Goal: Check status: Check status

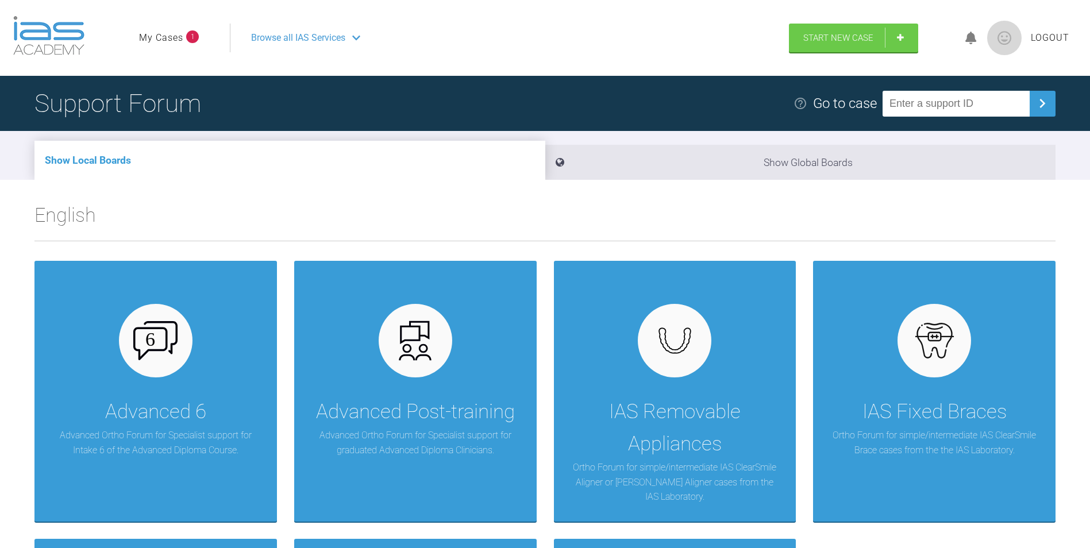
click at [174, 34] on link "My Cases" at bounding box center [161, 37] width 44 height 15
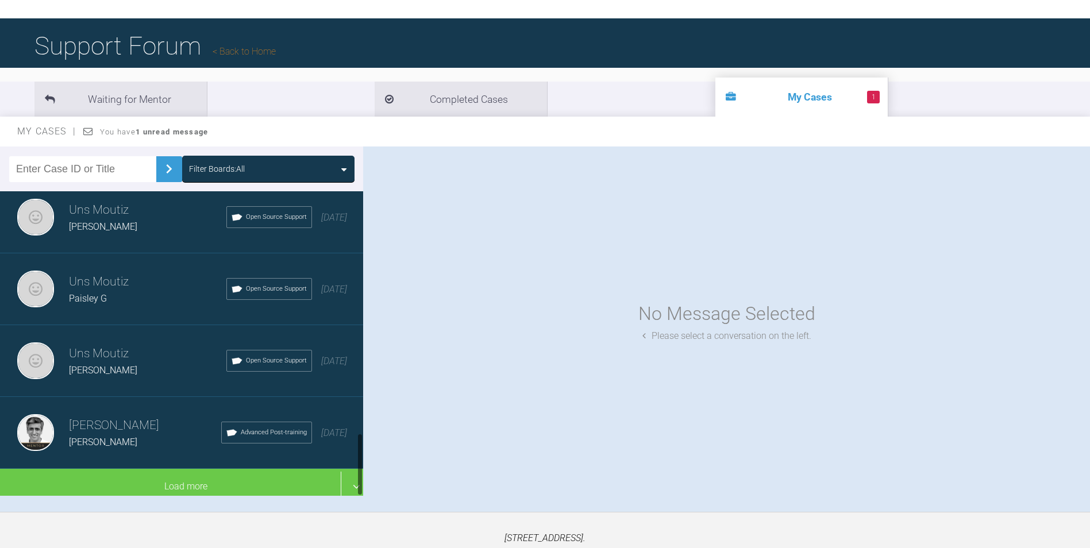
scroll to position [1168, 0]
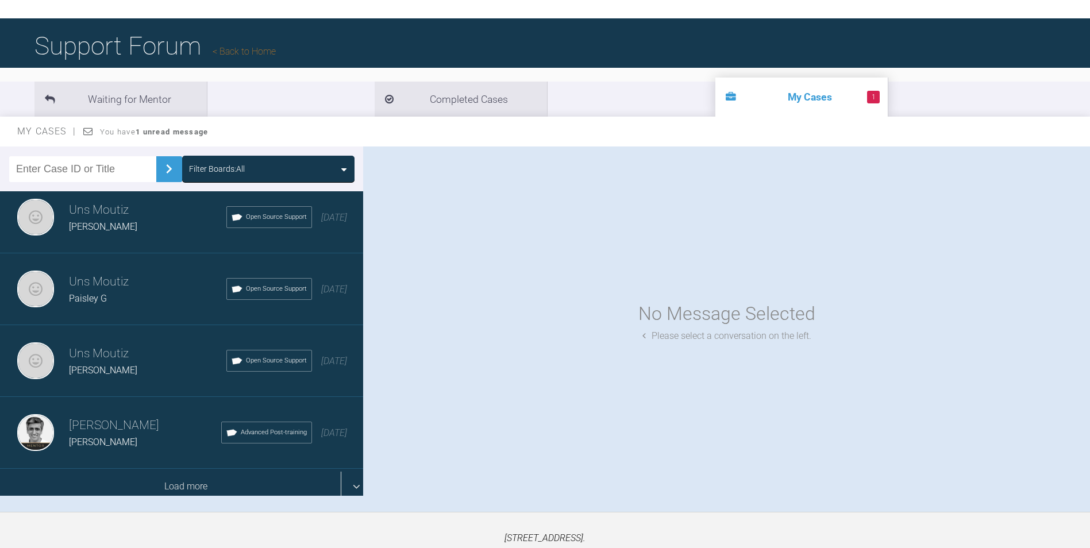
click at [347, 474] on div "Load more" at bounding box center [186, 487] width 372 height 36
click at [347, 473] on div "Load more" at bounding box center [186, 487] width 372 height 36
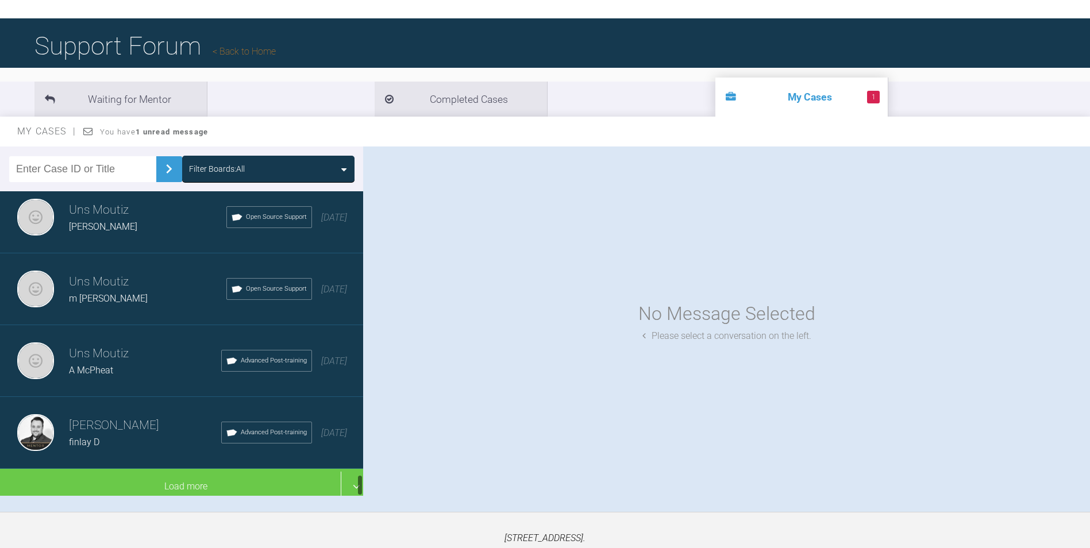
drag, startPoint x: 361, startPoint y: 405, endPoint x: 292, endPoint y: 475, distance: 97.9
click at [364, 487] on div "Filter Boards: All Uns Moutiz Amy B Advanced Post-training a year ago Uns Mouti…" at bounding box center [545, 330] width 1090 height 366
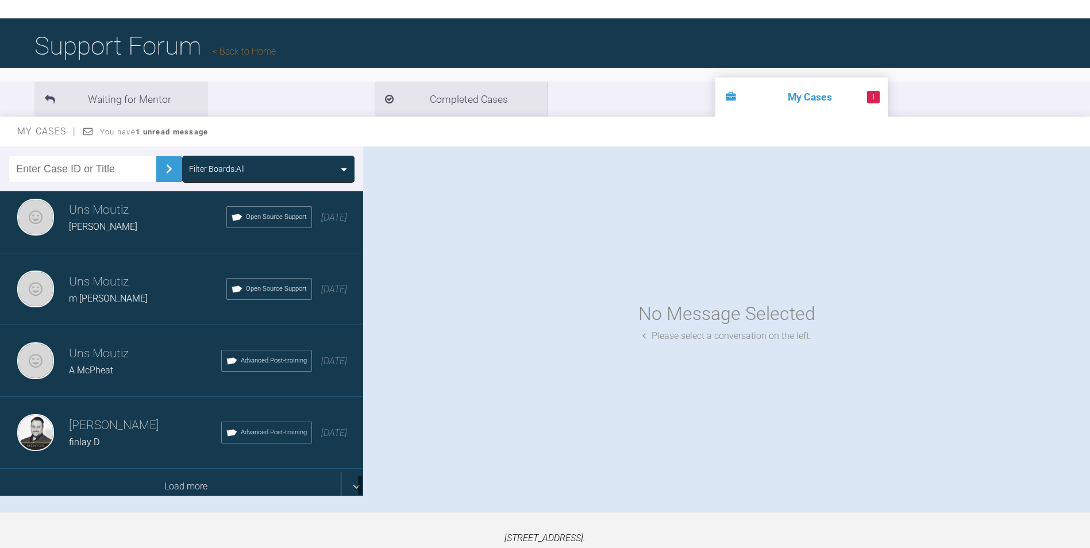
click at [349, 472] on div "Load more" at bounding box center [186, 487] width 372 height 36
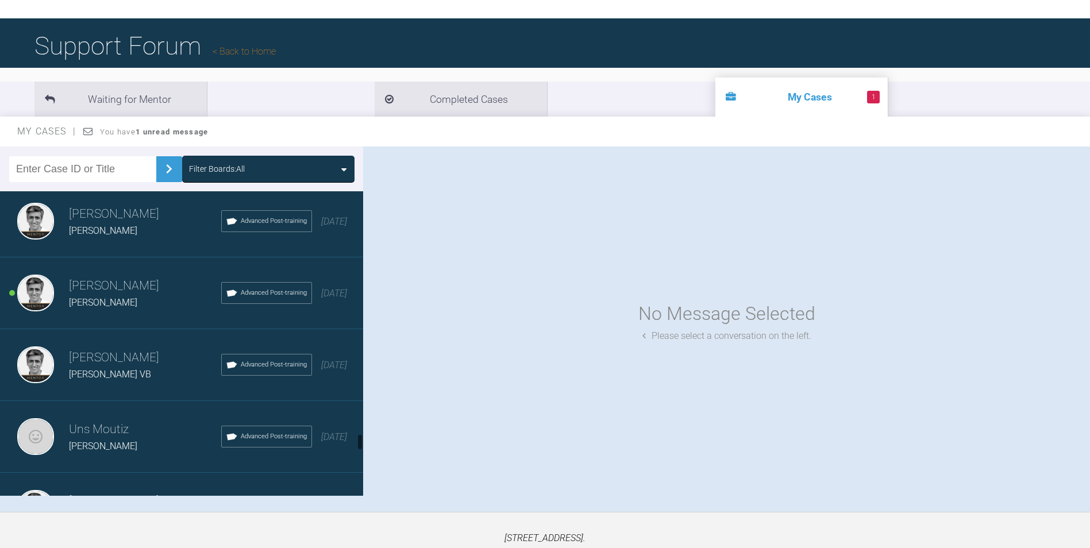
scroll to position [4386, 0]
click at [107, 289] on h3 "Asif Chatoo" at bounding box center [145, 288] width 152 height 20
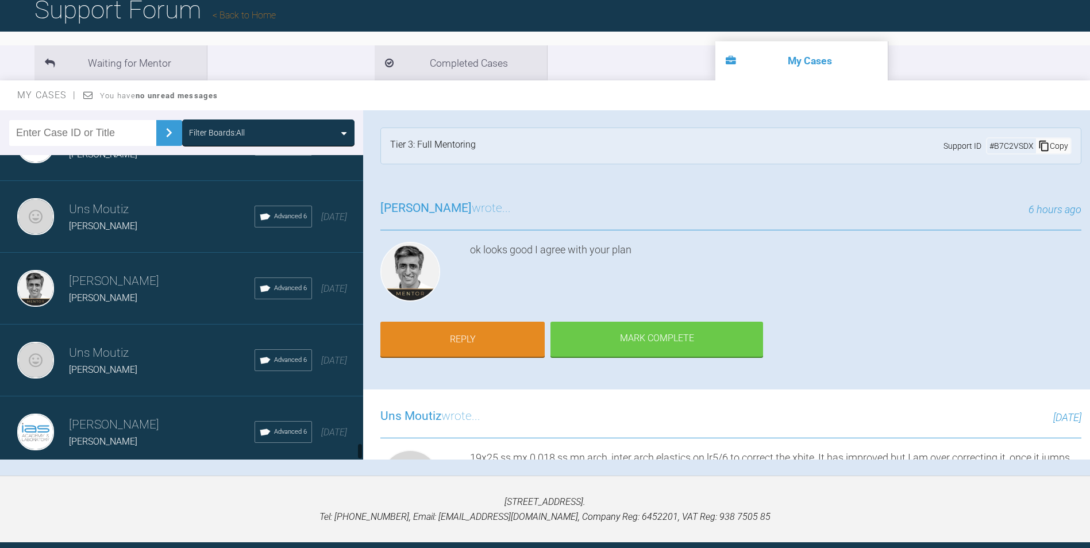
scroll to position [113, 0]
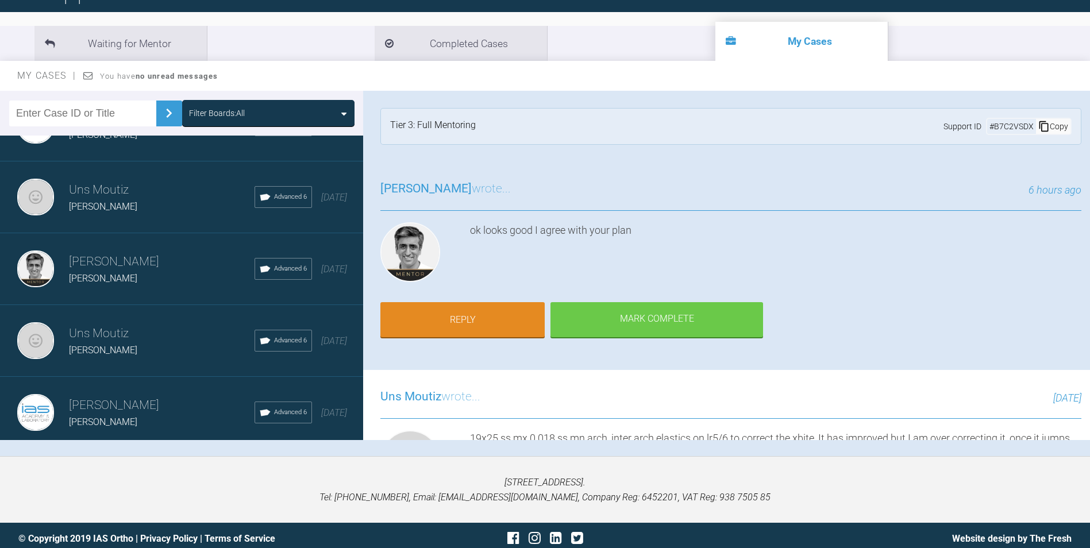
click at [100, 345] on span "Caroline K" at bounding box center [103, 350] width 68 height 11
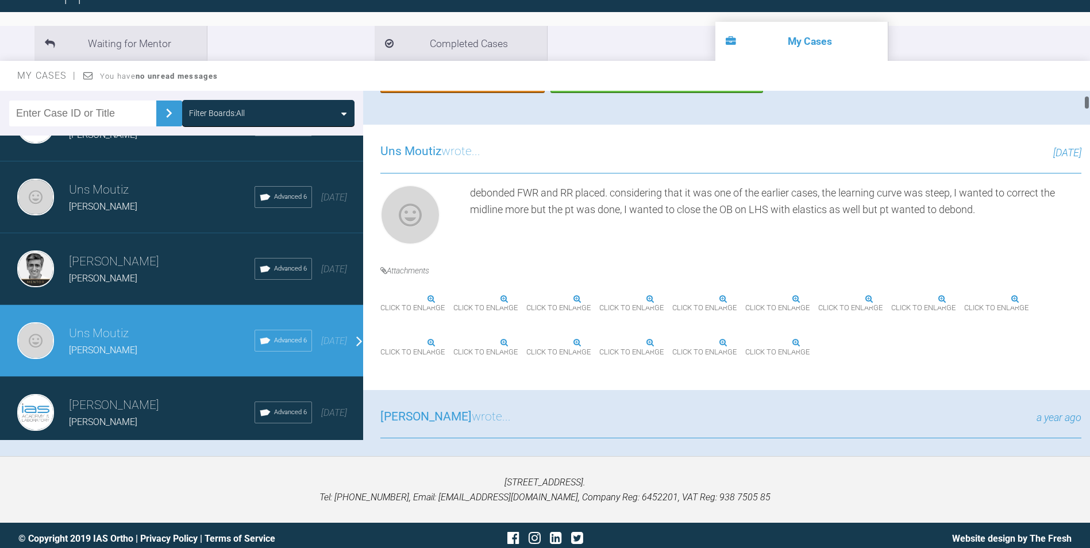
scroll to position [287, 0]
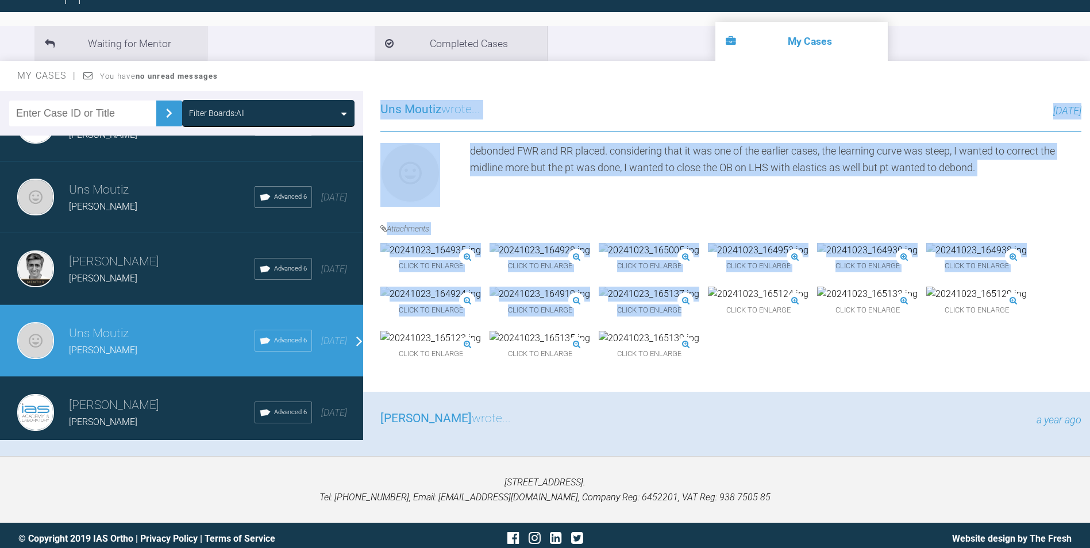
drag, startPoint x: 1089, startPoint y: 93, endPoint x: 1072, endPoint y: 366, distance: 273.5
click at [1072, 366] on div "Uns Moutiz Caroline K a few seconds ago Support ID # BLUJGKRD Copy Ross Hobson …" at bounding box center [726, 265] width 727 height 349
drag, startPoint x: 1072, startPoint y: 366, endPoint x: 1053, endPoint y: 351, distance: 24.5
click at [1053, 355] on div "Click to enlarge Click to enlarge Click to enlarge Click to enlarge Click to en…" at bounding box center [730, 309] width 701 height 132
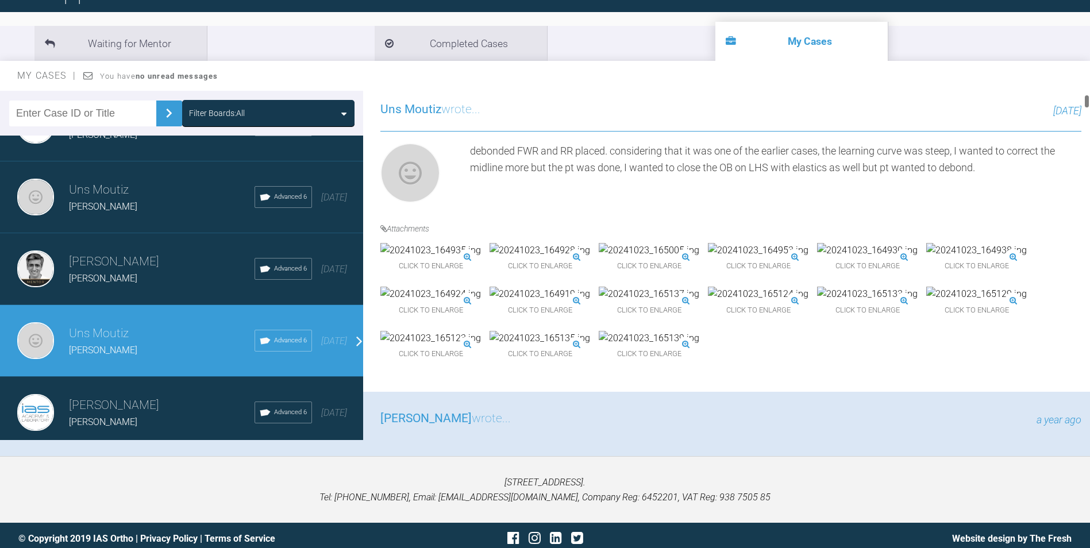
scroll to position [230, 0]
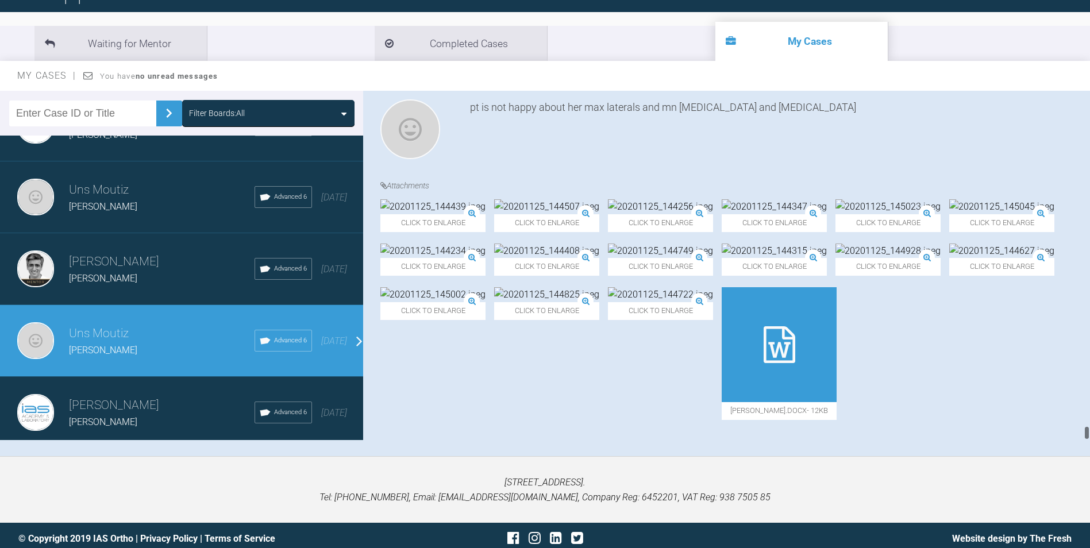
drag, startPoint x: 1086, startPoint y: 90, endPoint x: 1067, endPoint y: 459, distance: 368.9
click at [1067, 459] on div "My Cases Logout Browse all IAS Services Start New Case Logout Support Forum Bac…" at bounding box center [545, 221] width 1090 height 668
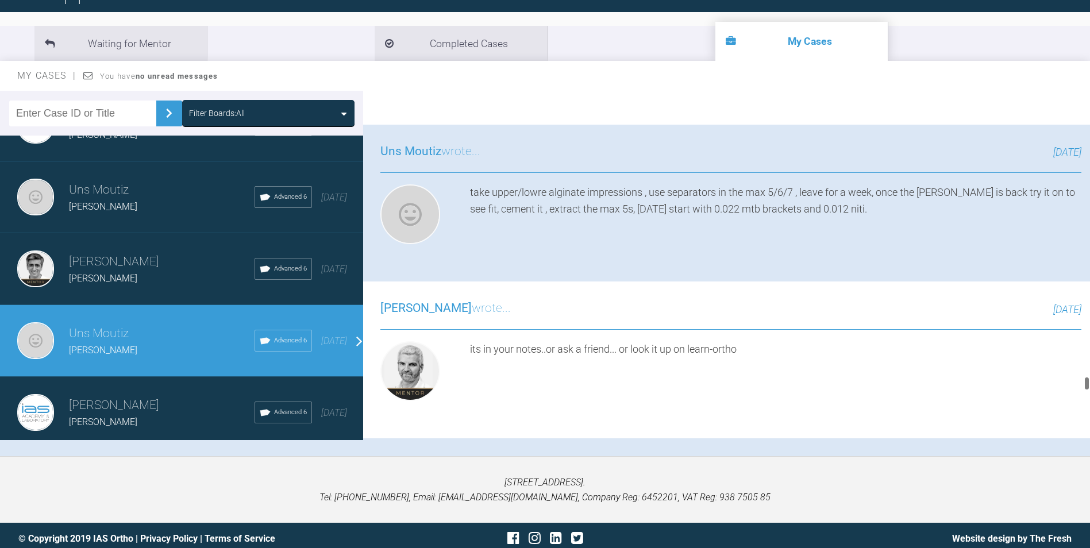
scroll to position [21449, 0]
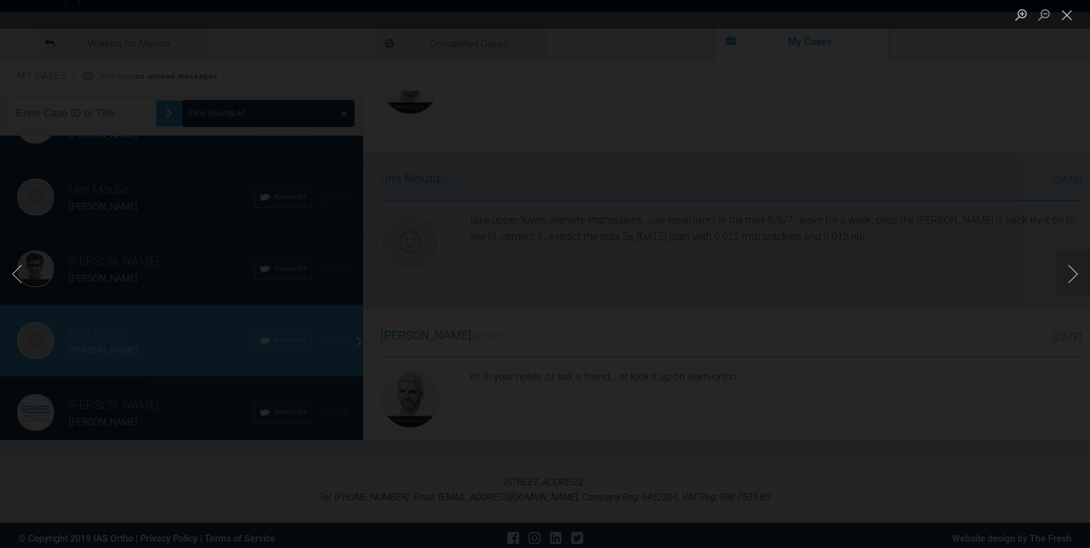
click at [512, 280] on img "Lightbox" at bounding box center [545, 274] width 280 height 141
click at [1067, 276] on button "Next image" at bounding box center [1073, 274] width 34 height 46
click at [13, 282] on button "Previous image" at bounding box center [17, 274] width 34 height 46
click at [1078, 0] on li "Lightbox" at bounding box center [1067, 14] width 23 height 29
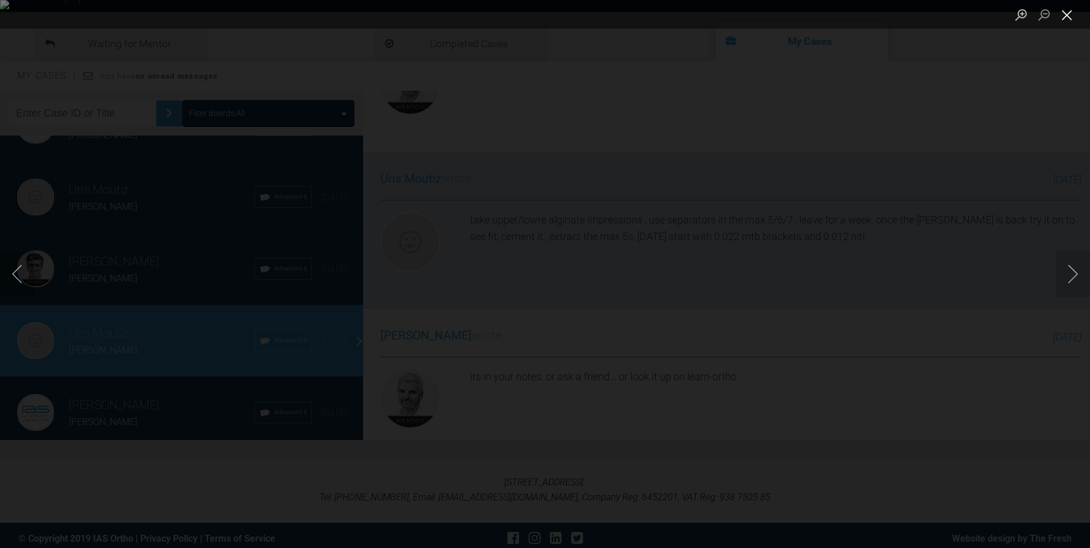
click at [1065, 22] on button "Close lightbox" at bounding box center [1067, 15] width 23 height 20
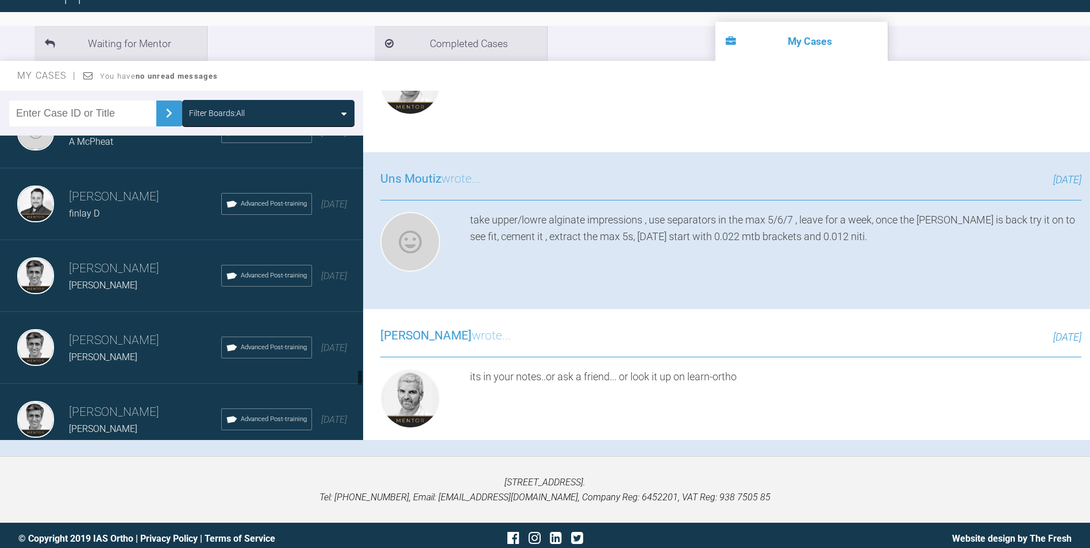
scroll to position [4250, 0]
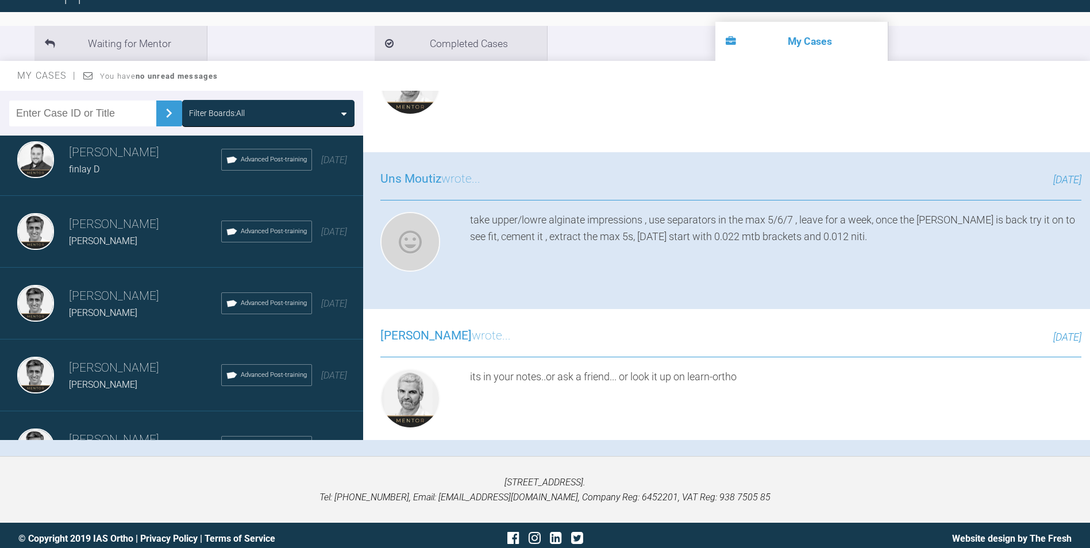
click at [110, 364] on h3 "Asif Chatoo" at bounding box center [145, 369] width 152 height 20
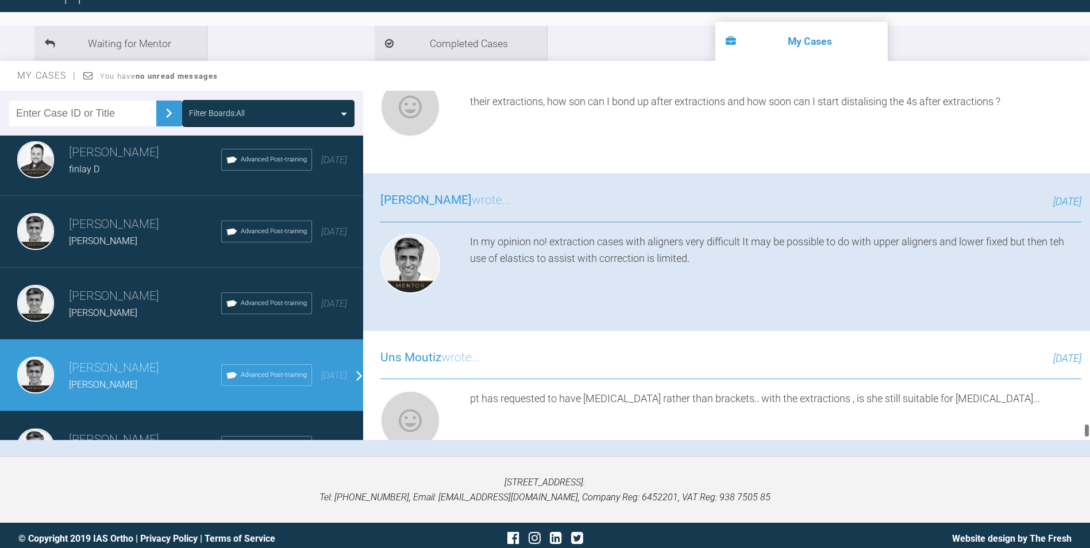
scroll to position [11140, 0]
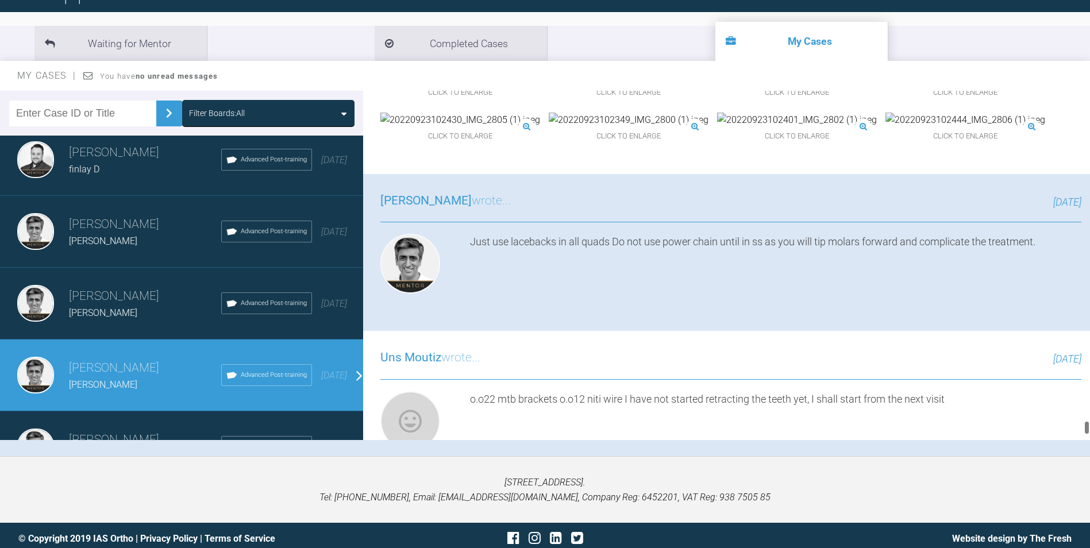
drag, startPoint x: 1085, startPoint y: 422, endPoint x: 1101, endPoint y: 330, distance: 93.4
click at [1090, 330] on html "My Cases Logout Browse all IAS Services Start New Case Logout Support Forum Bac…" at bounding box center [545, 221] width 1090 height 668
drag, startPoint x: 1101, startPoint y: 330, endPoint x: 1086, endPoint y: 426, distance: 97.0
click at [1086, 426] on div at bounding box center [1087, 265] width 6 height 349
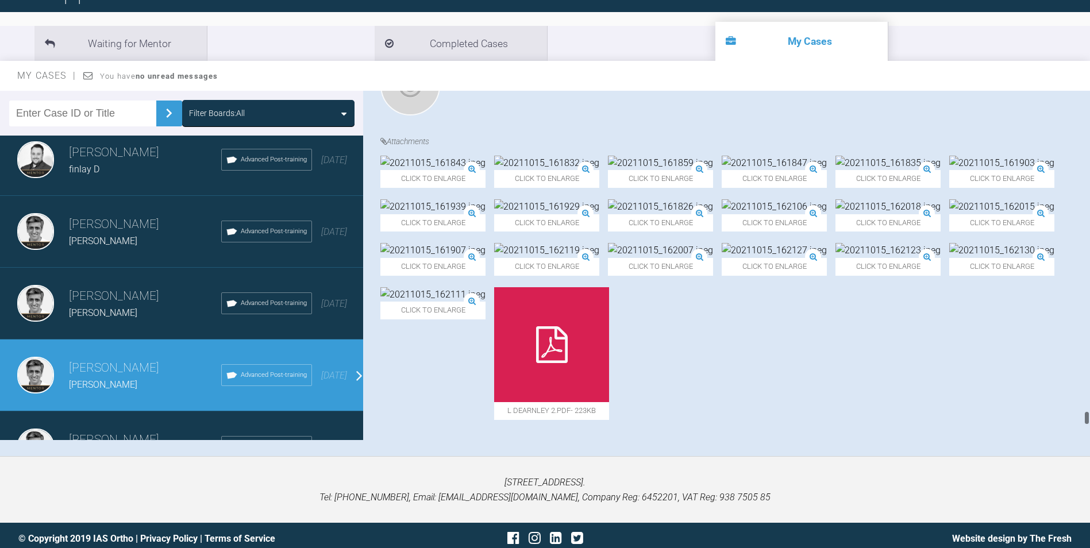
click at [1087, 436] on div "Filter Boards: All Uns Moutiz Amy B Advanced Post-training a year ago Uns Mouti…" at bounding box center [545, 274] width 1090 height 366
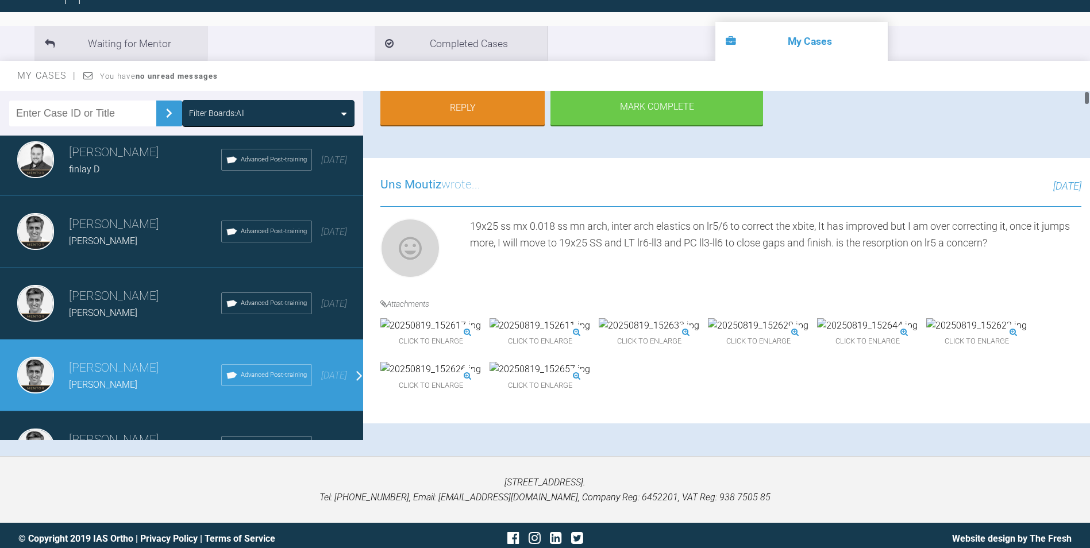
scroll to position [0, 0]
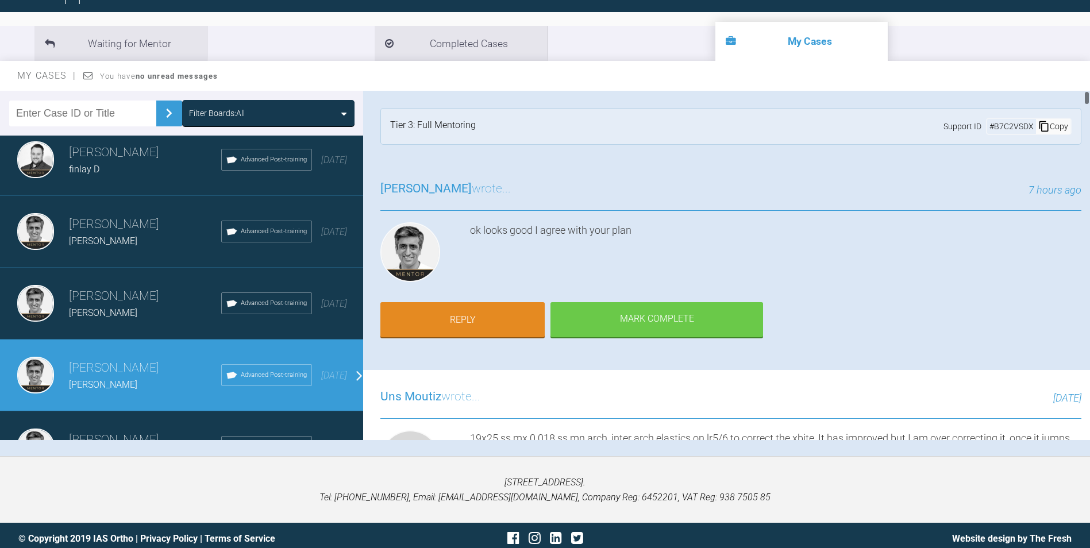
drag, startPoint x: 1087, startPoint y: 412, endPoint x: 1095, endPoint y: 46, distance: 366.2
click at [1090, 46] on html "My Cases Logout Browse all IAS Services Start New Case Logout Support Forum Bac…" at bounding box center [545, 221] width 1090 height 668
click at [834, 234] on div "ok looks good I agree with your plan" at bounding box center [776, 254] width 612 height 64
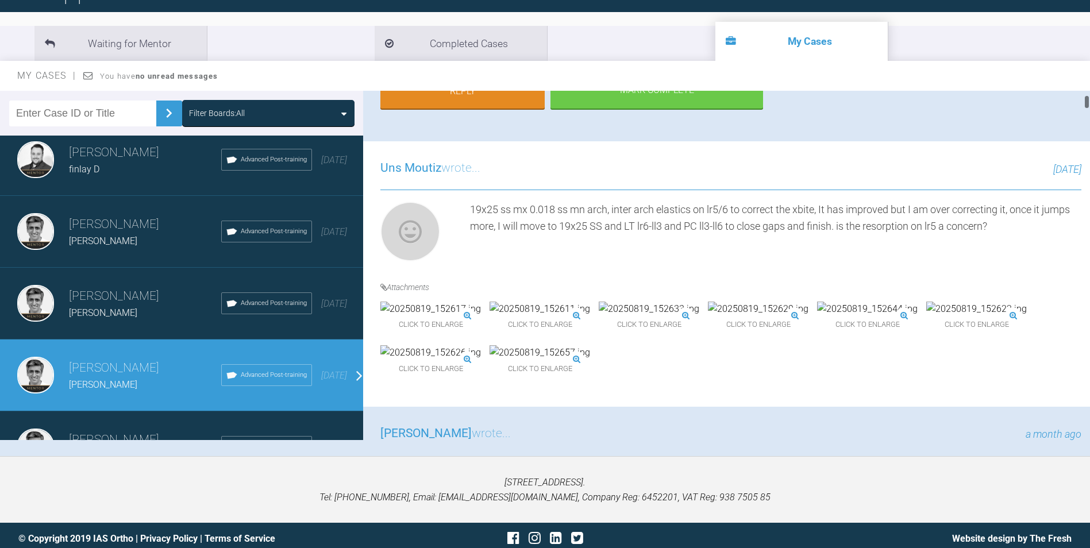
scroll to position [230, 0]
click at [699, 301] on img at bounding box center [649, 308] width 101 height 15
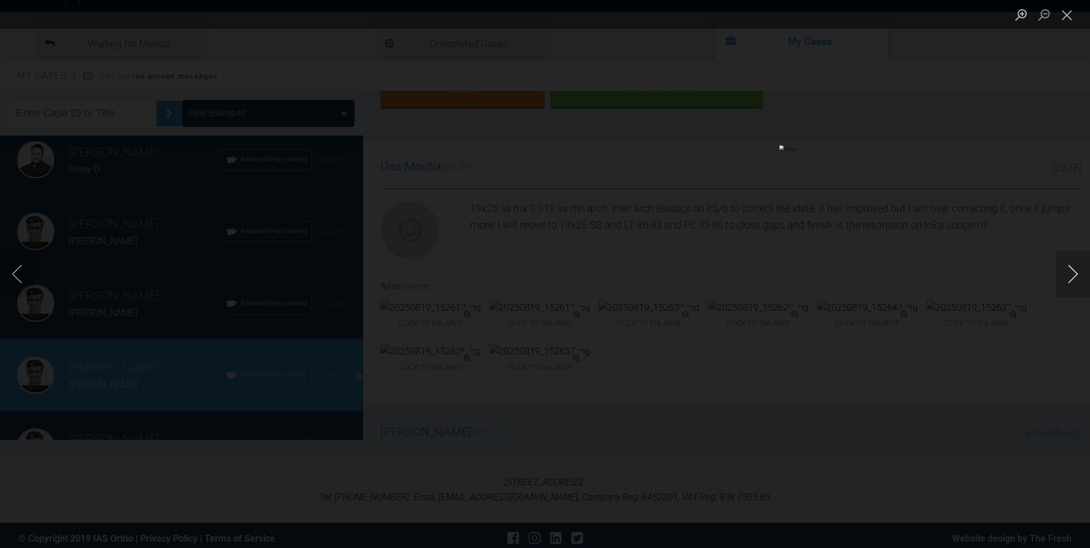
click at [1075, 268] on button "Next image" at bounding box center [1073, 274] width 34 height 46
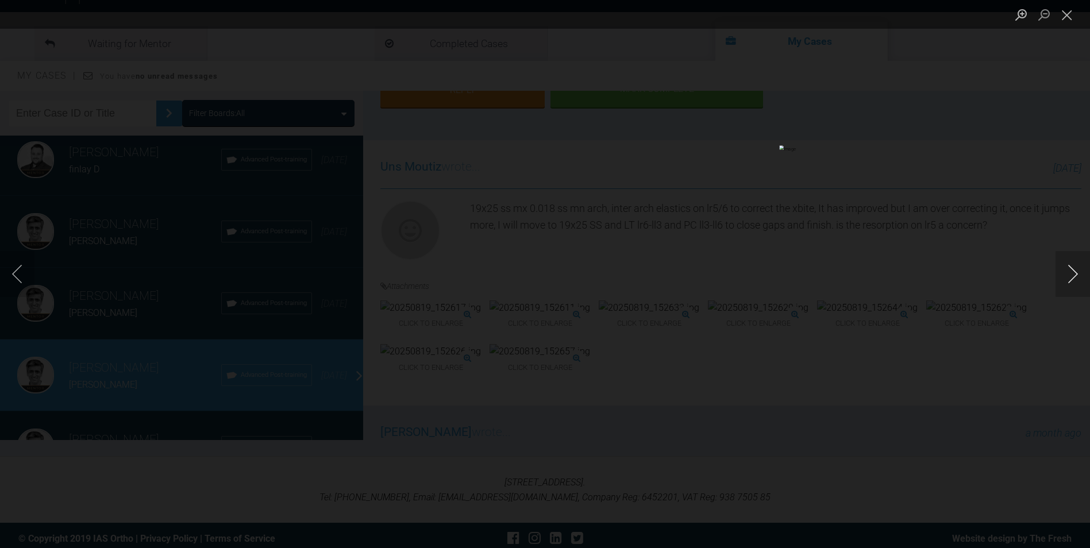
click at [1075, 268] on button "Next image" at bounding box center [1073, 274] width 34 height 46
click at [1072, 16] on button "Close lightbox" at bounding box center [1067, 15] width 23 height 20
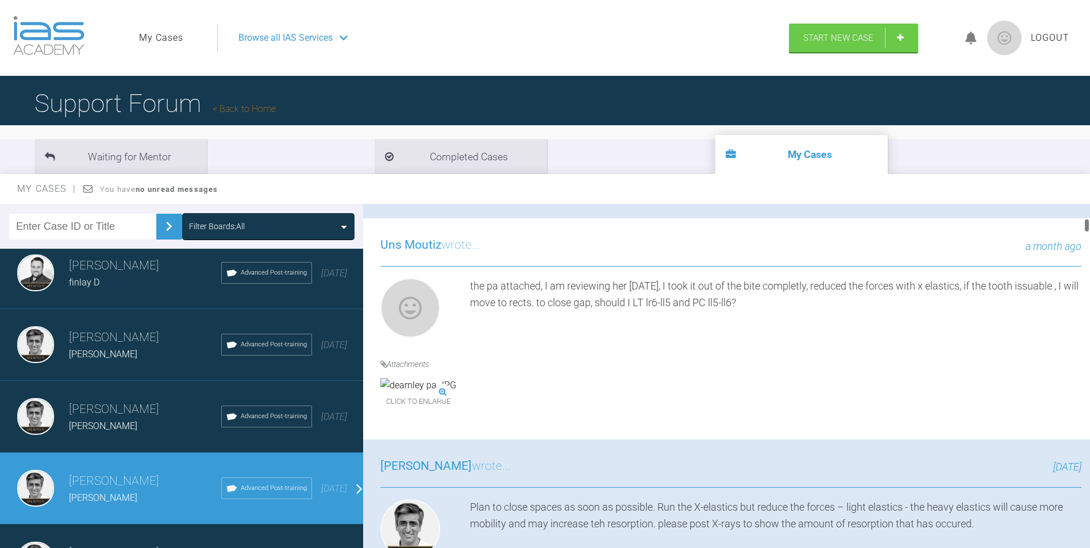
scroll to position [690, 0]
click at [429, 391] on img at bounding box center [418, 383] width 76 height 15
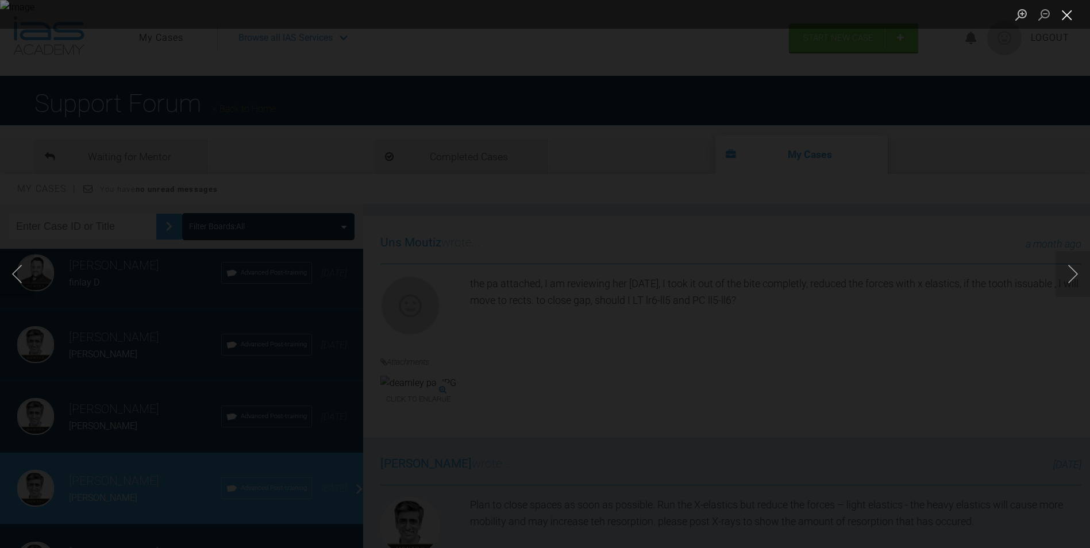
click at [1065, 11] on button "Close lightbox" at bounding box center [1067, 15] width 23 height 20
